Goal: Task Accomplishment & Management: Manage account settings

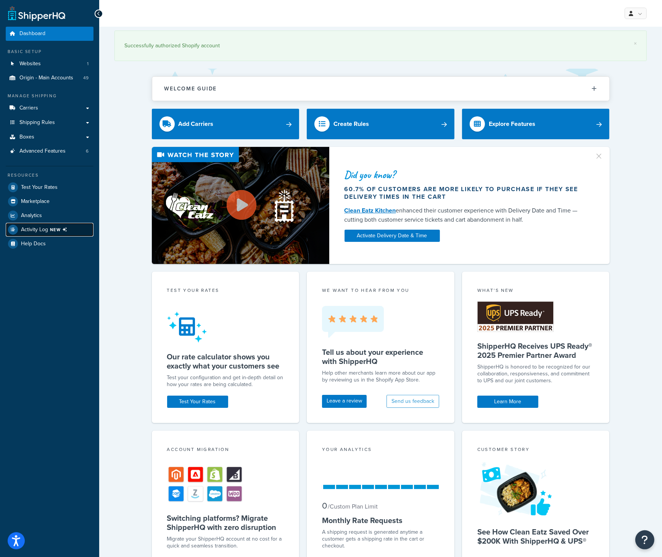
click at [60, 228] on span "NEW" at bounding box center [60, 230] width 20 height 6
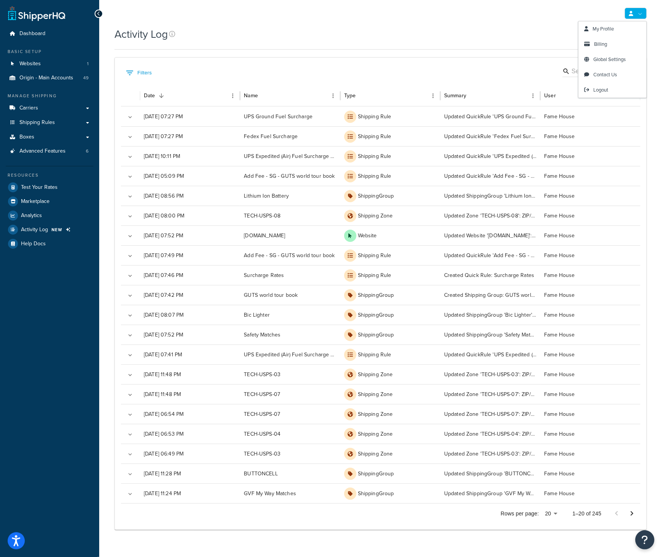
click at [643, 13] on link at bounding box center [636, 13] width 22 height 11
click at [608, 90] on span "Logout" at bounding box center [600, 89] width 15 height 7
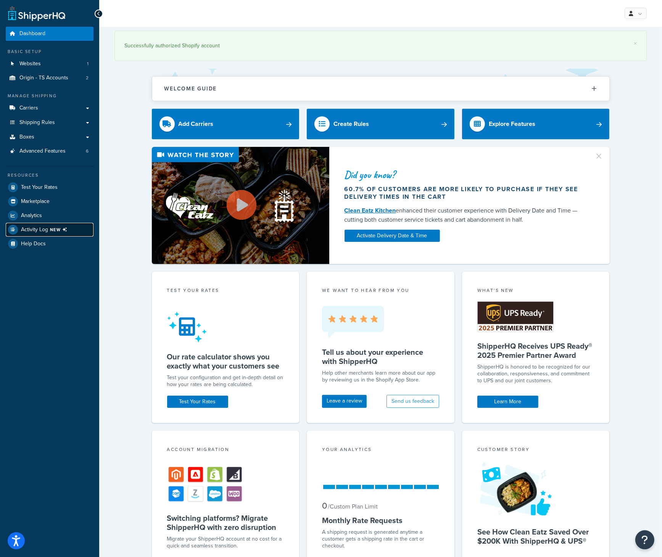
click at [52, 228] on span "NEW" at bounding box center [60, 230] width 20 height 6
